Goal: Communication & Community: Participate in discussion

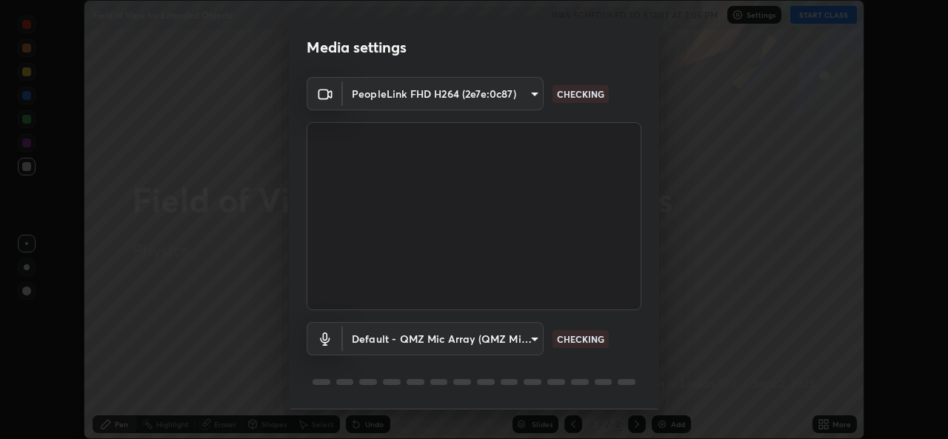
scroll to position [47, 0]
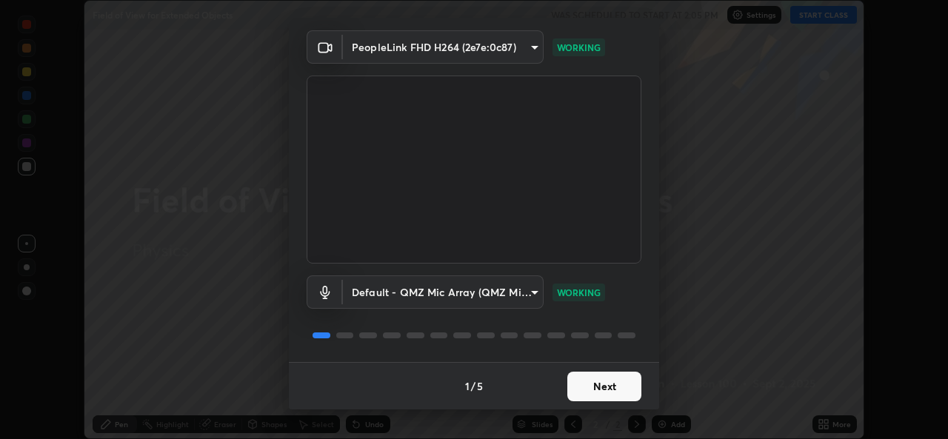
click at [617, 386] on button "Next" at bounding box center [604, 387] width 74 height 30
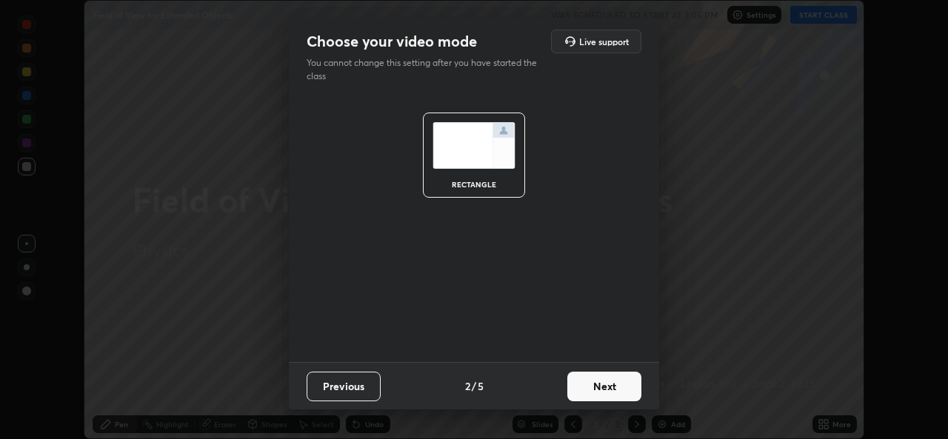
click at [621, 387] on button "Next" at bounding box center [604, 387] width 74 height 30
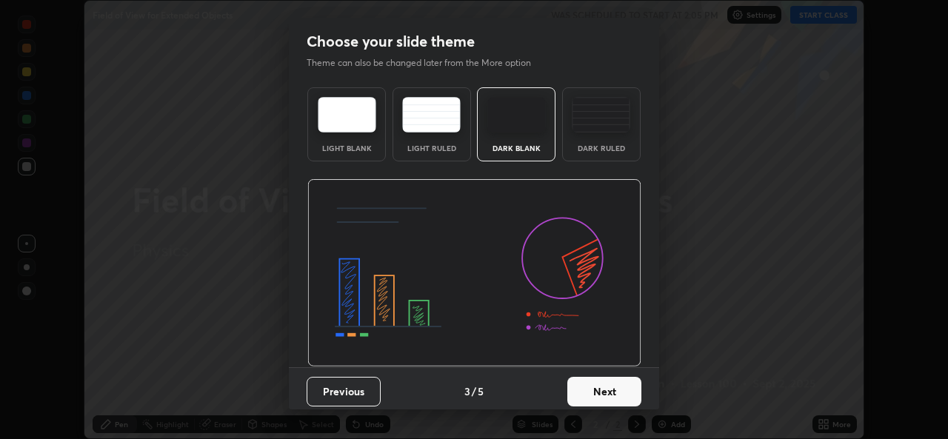
click at [623, 393] on button "Next" at bounding box center [604, 392] width 74 height 30
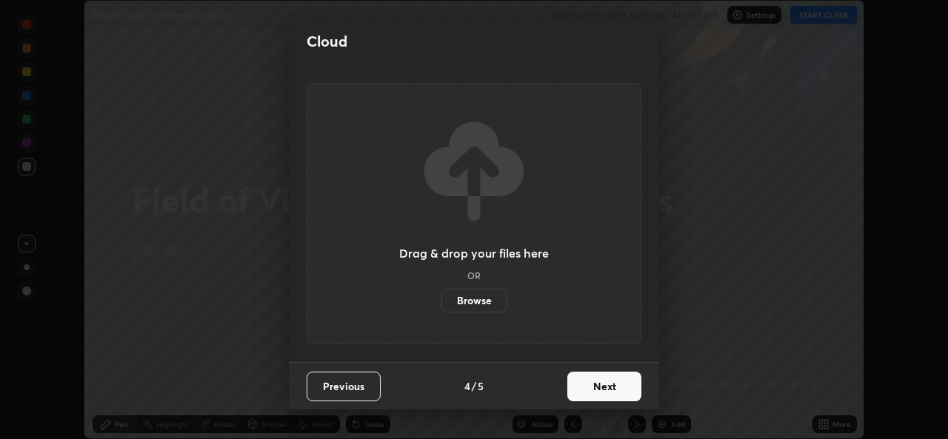
click at [623, 387] on button "Next" at bounding box center [604, 387] width 74 height 30
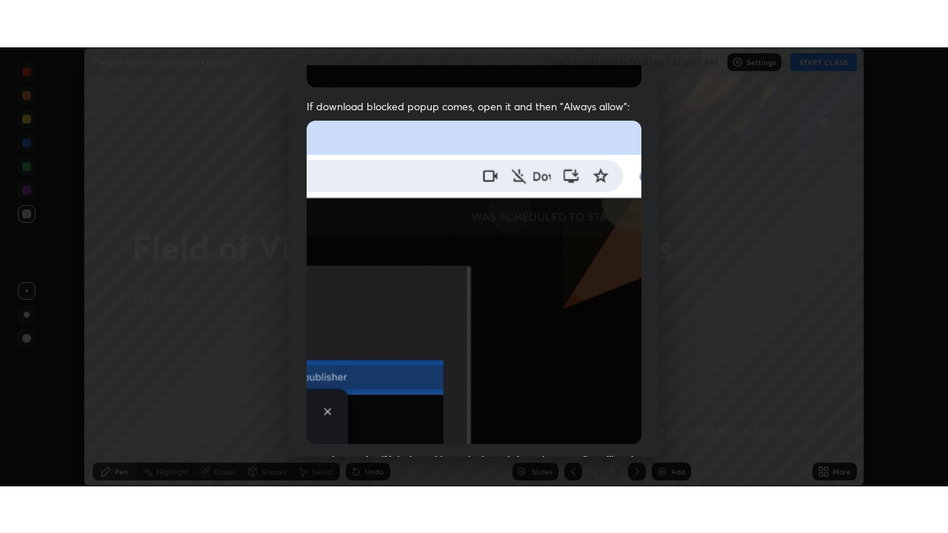
scroll to position [349, 0]
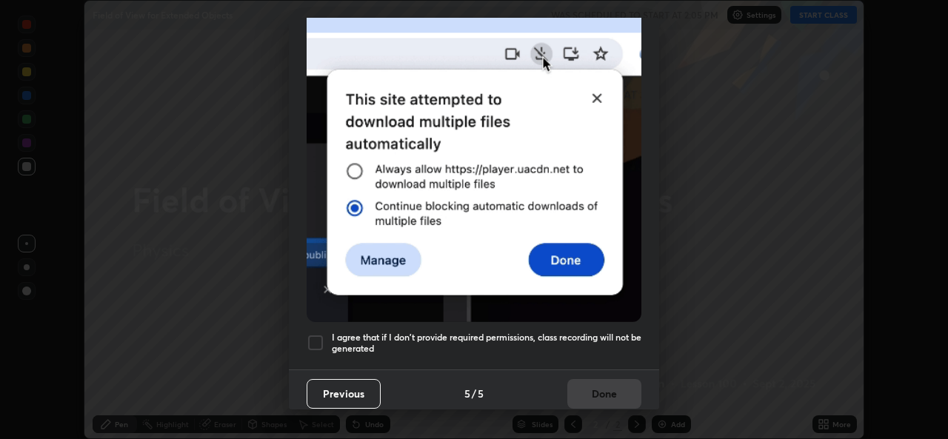
click at [318, 336] on div at bounding box center [316, 343] width 18 height 18
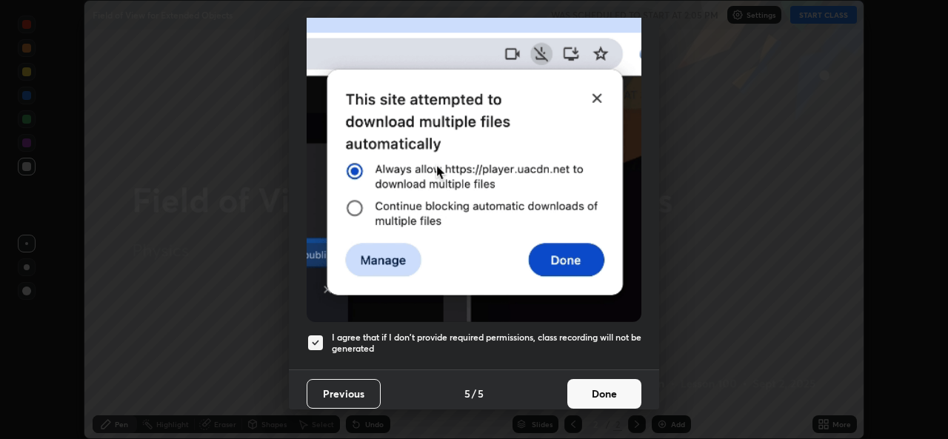
click at [613, 392] on button "Done" at bounding box center [604, 394] width 74 height 30
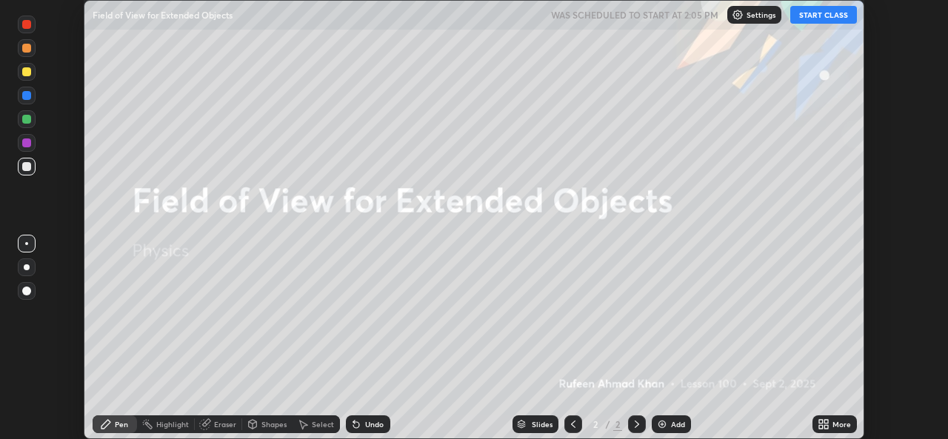
click at [827, 17] on button "START CLASS" at bounding box center [823, 15] width 67 height 18
click at [840, 421] on div "More" at bounding box center [841, 424] width 19 height 7
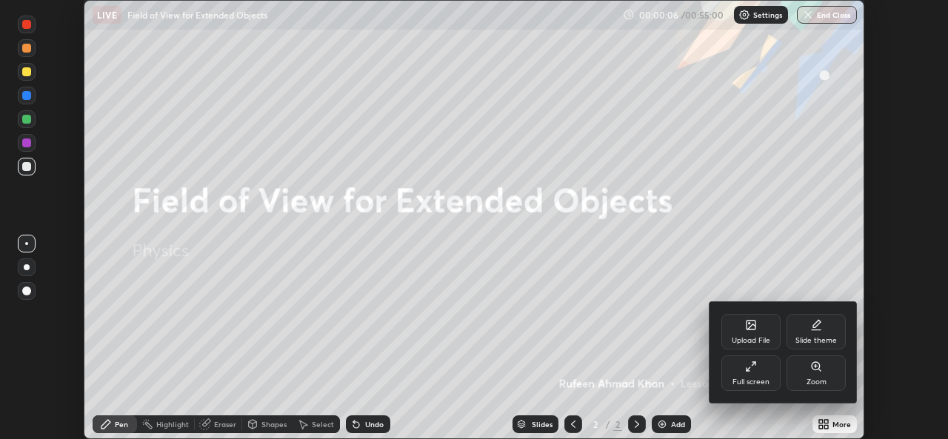
click at [758, 375] on div "Full screen" at bounding box center [750, 373] width 59 height 36
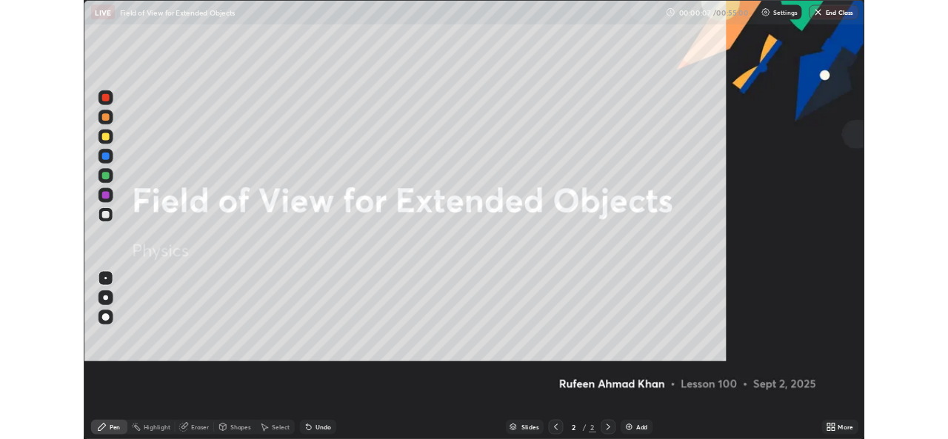
scroll to position [533, 948]
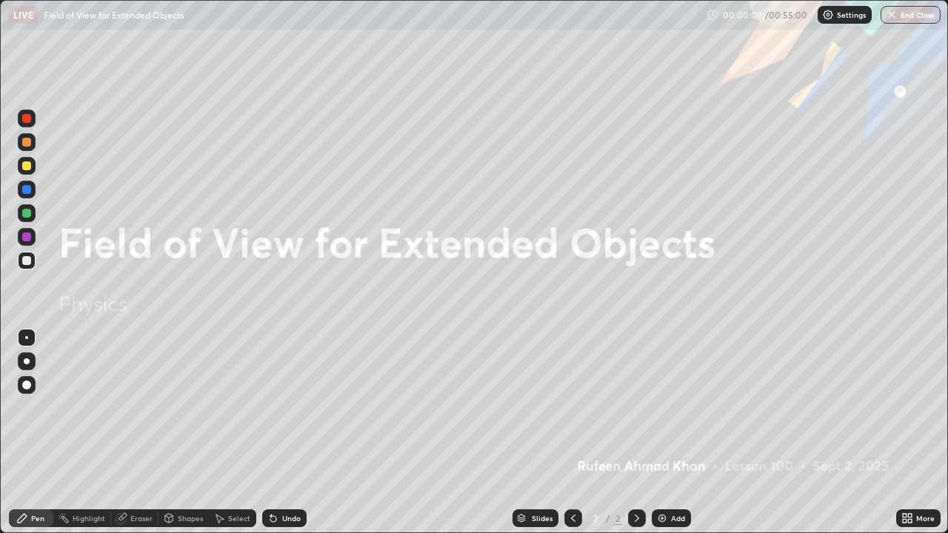
click at [675, 438] on div "Add" at bounding box center [678, 518] width 14 height 7
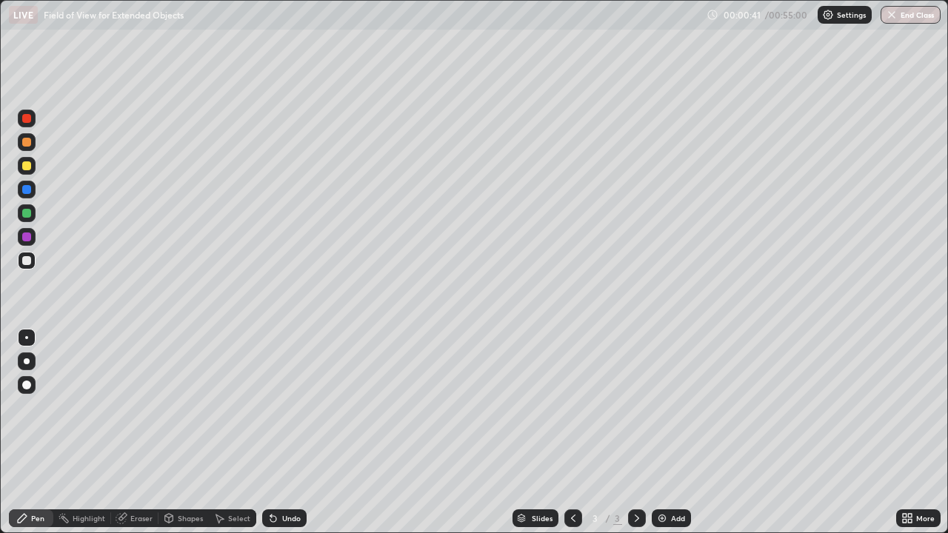
click at [27, 364] on div at bounding box center [27, 361] width 6 height 6
click at [29, 216] on div at bounding box center [26, 213] width 9 height 9
click at [208, 11] on div "LIVE Field of View for Extended Objects" at bounding box center [355, 15] width 692 height 30
click at [675, 438] on div "Add" at bounding box center [671, 518] width 39 height 18
click at [25, 235] on div at bounding box center [26, 237] width 9 height 9
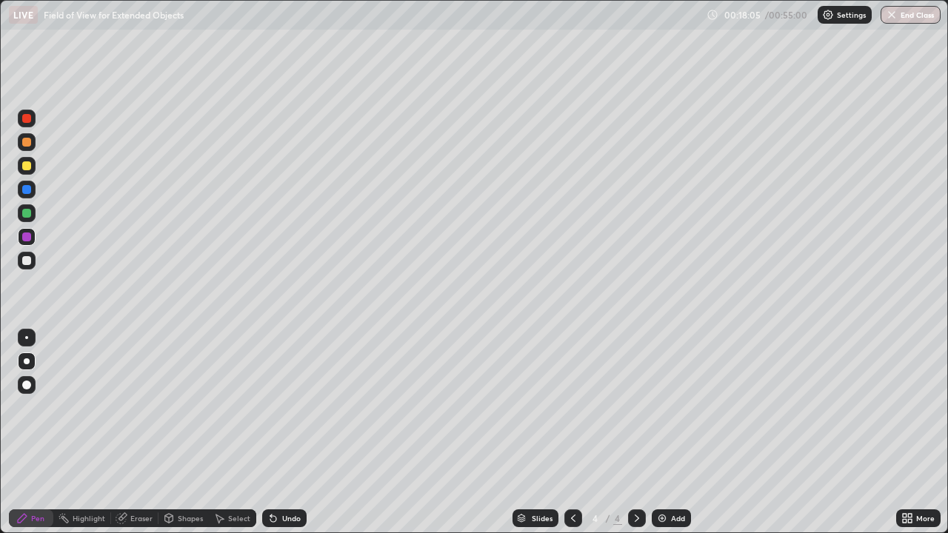
click at [146, 438] on div "Eraser" at bounding box center [141, 518] width 22 height 7
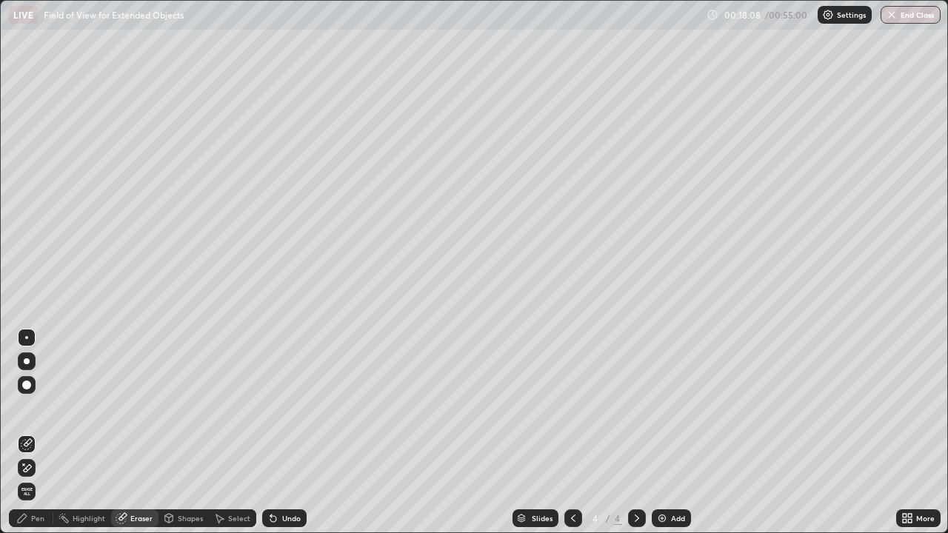
click at [43, 438] on div "Pen" at bounding box center [37, 518] width 13 height 7
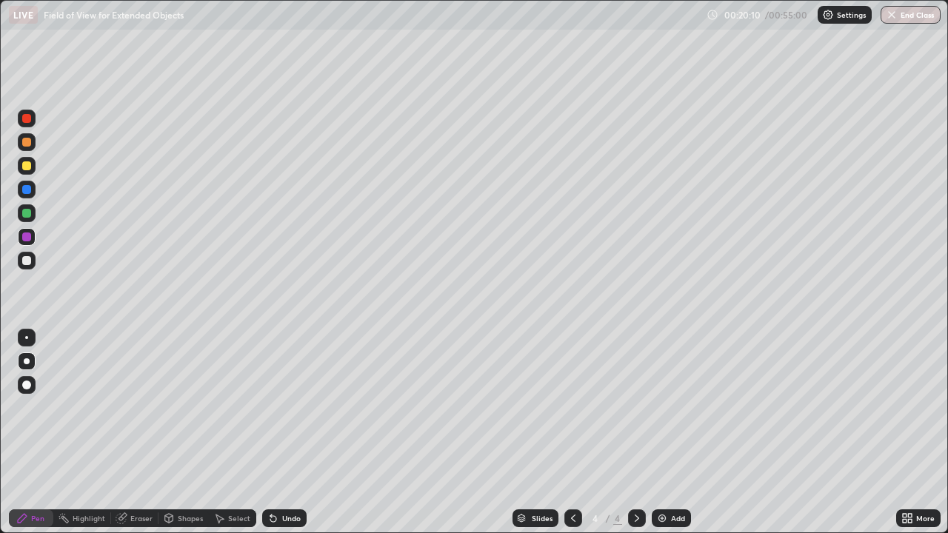
click at [25, 256] on div at bounding box center [26, 260] width 9 height 9
click at [684, 438] on div "Add" at bounding box center [671, 518] width 39 height 18
click at [30, 213] on div at bounding box center [26, 213] width 9 height 9
click at [27, 164] on div at bounding box center [26, 165] width 9 height 9
click at [27, 263] on div at bounding box center [26, 260] width 9 height 9
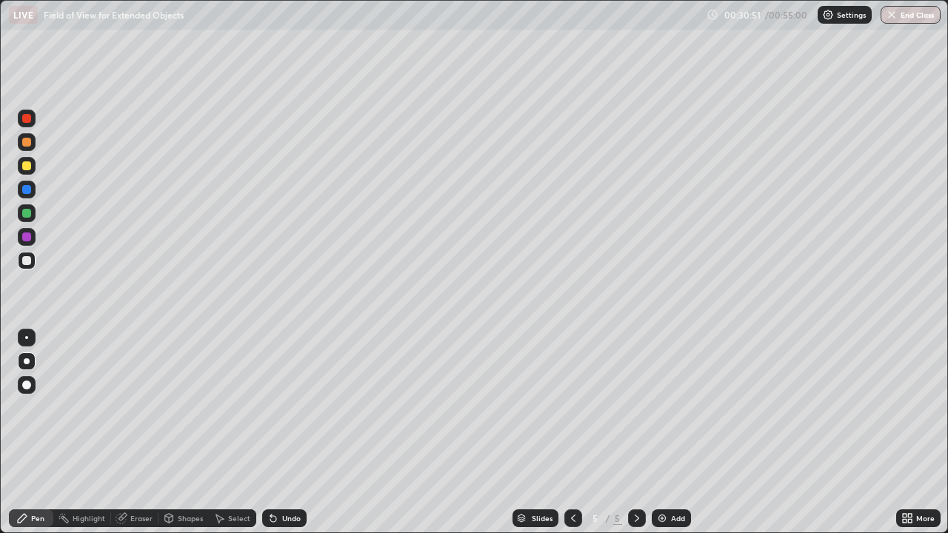
click at [28, 142] on div at bounding box center [26, 142] width 9 height 9
click at [26, 166] on div at bounding box center [26, 165] width 9 height 9
click at [139, 438] on div "Eraser" at bounding box center [141, 518] width 22 height 7
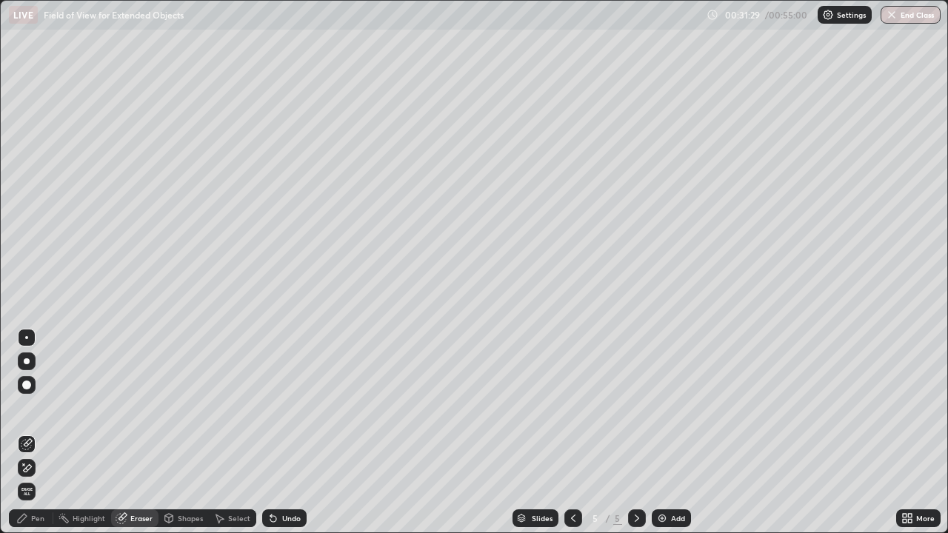
click at [37, 438] on div "Pen" at bounding box center [37, 518] width 13 height 7
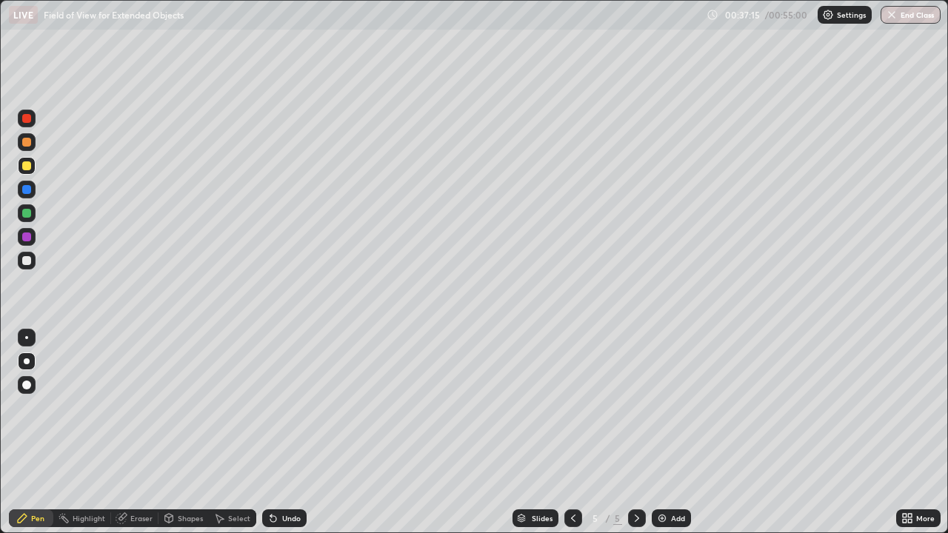
click at [32, 262] on div at bounding box center [27, 261] width 18 height 18
click at [678, 438] on div "Add" at bounding box center [678, 518] width 14 height 7
click at [24, 167] on div at bounding box center [26, 165] width 9 height 9
click at [26, 260] on div at bounding box center [26, 260] width 9 height 9
click at [28, 215] on div at bounding box center [26, 213] width 9 height 9
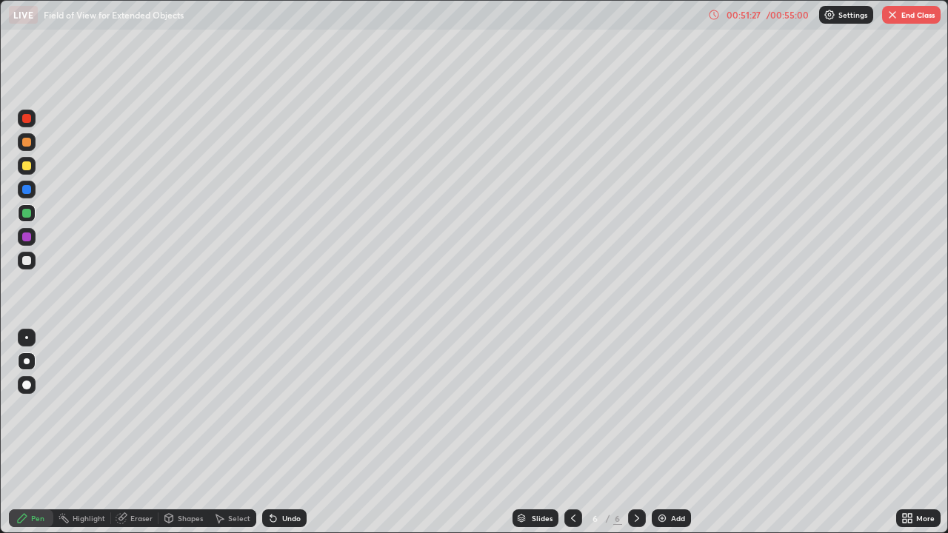
click at [661, 438] on img at bounding box center [662, 518] width 12 height 12
click at [26, 139] on div at bounding box center [26, 142] width 9 height 9
click at [896, 15] on img "button" at bounding box center [892, 15] width 12 height 12
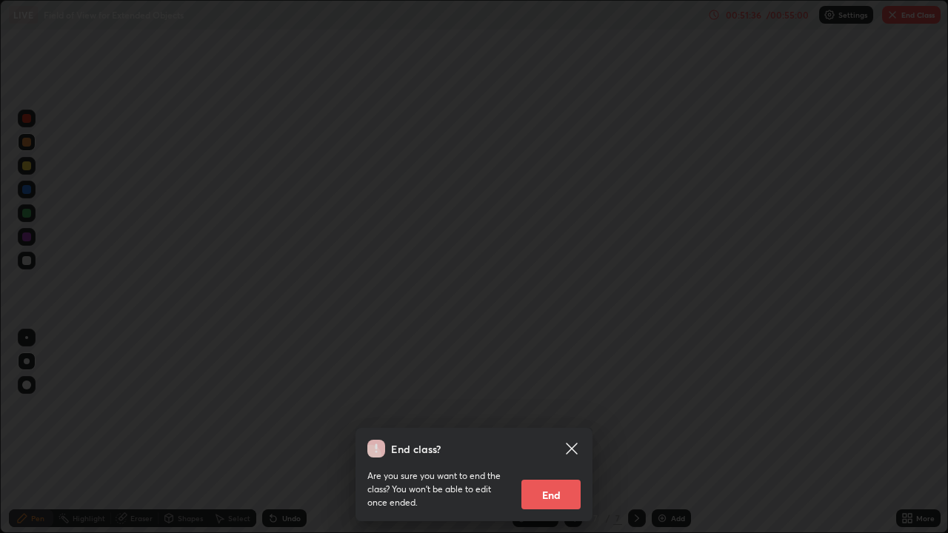
click at [552, 438] on button "End" at bounding box center [550, 495] width 59 height 30
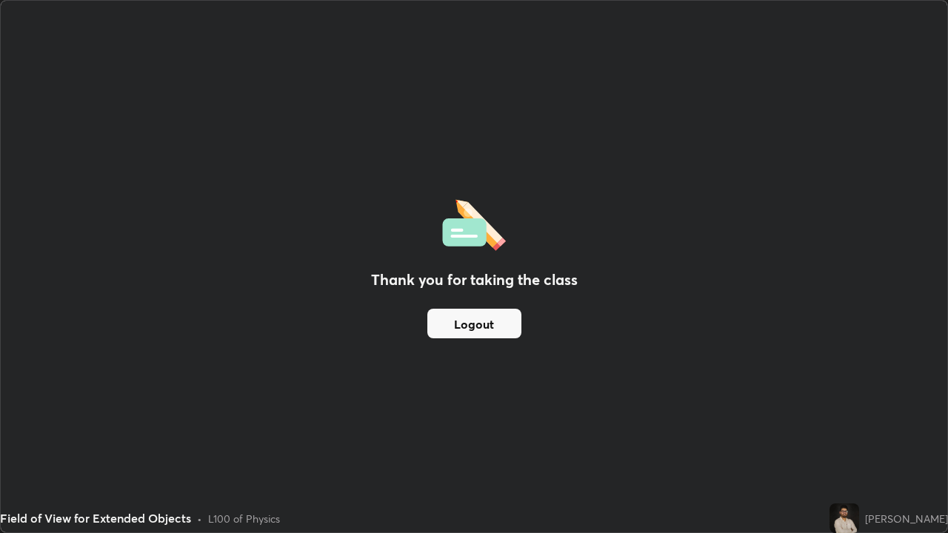
click at [503, 327] on button "Logout" at bounding box center [474, 324] width 94 height 30
click at [496, 324] on button "Logout" at bounding box center [474, 324] width 94 height 30
click at [474, 323] on button "Logout" at bounding box center [474, 324] width 94 height 30
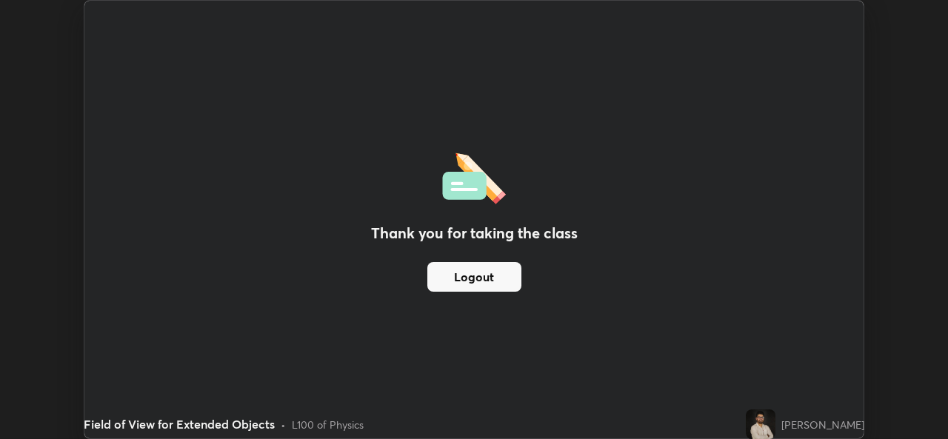
scroll to position [73614, 73105]
